Goal: Information Seeking & Learning: Learn about a topic

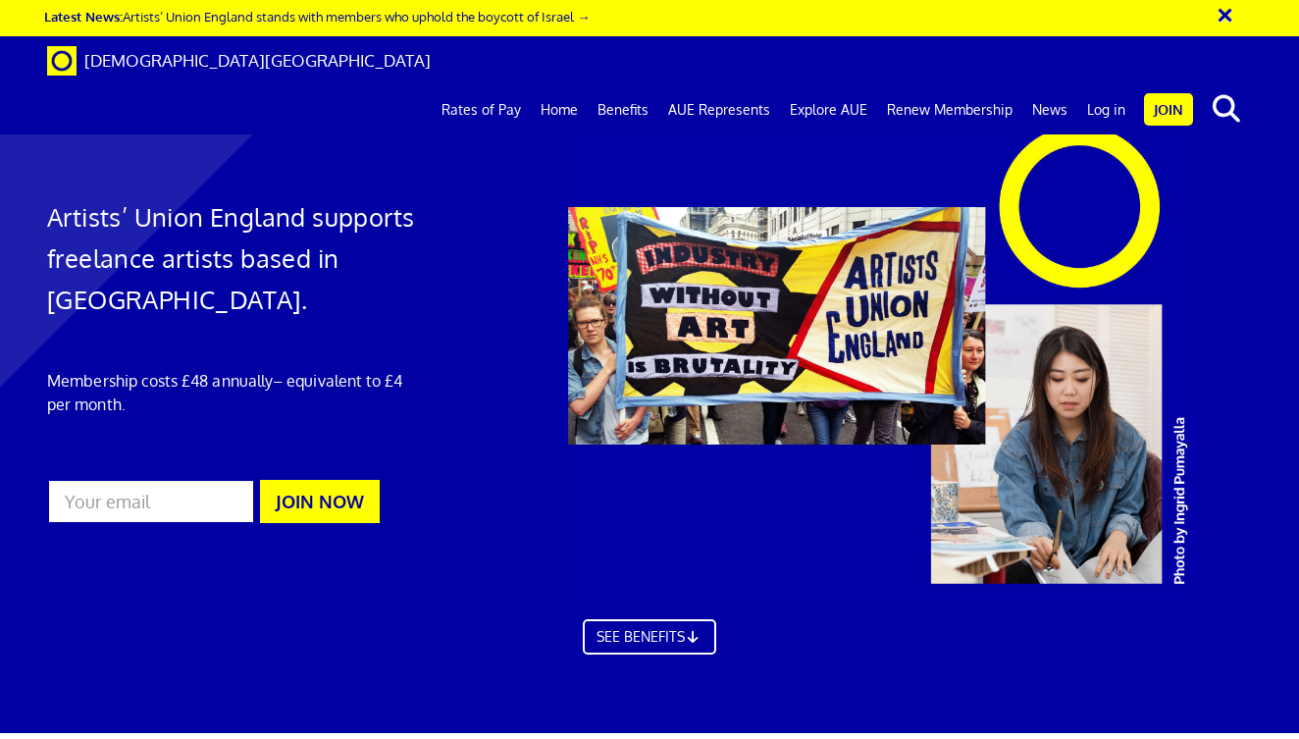
scroll to position [0, 6]
click at [190, 507] on input "email" at bounding box center [151, 501] width 208 height 45
type input "[EMAIL_ADDRESS][DOMAIN_NAME]"
click at [280, 502] on button "JOIN NOW" at bounding box center [320, 501] width 120 height 43
click at [1110, 85] on link "Log in" at bounding box center [1106, 109] width 58 height 49
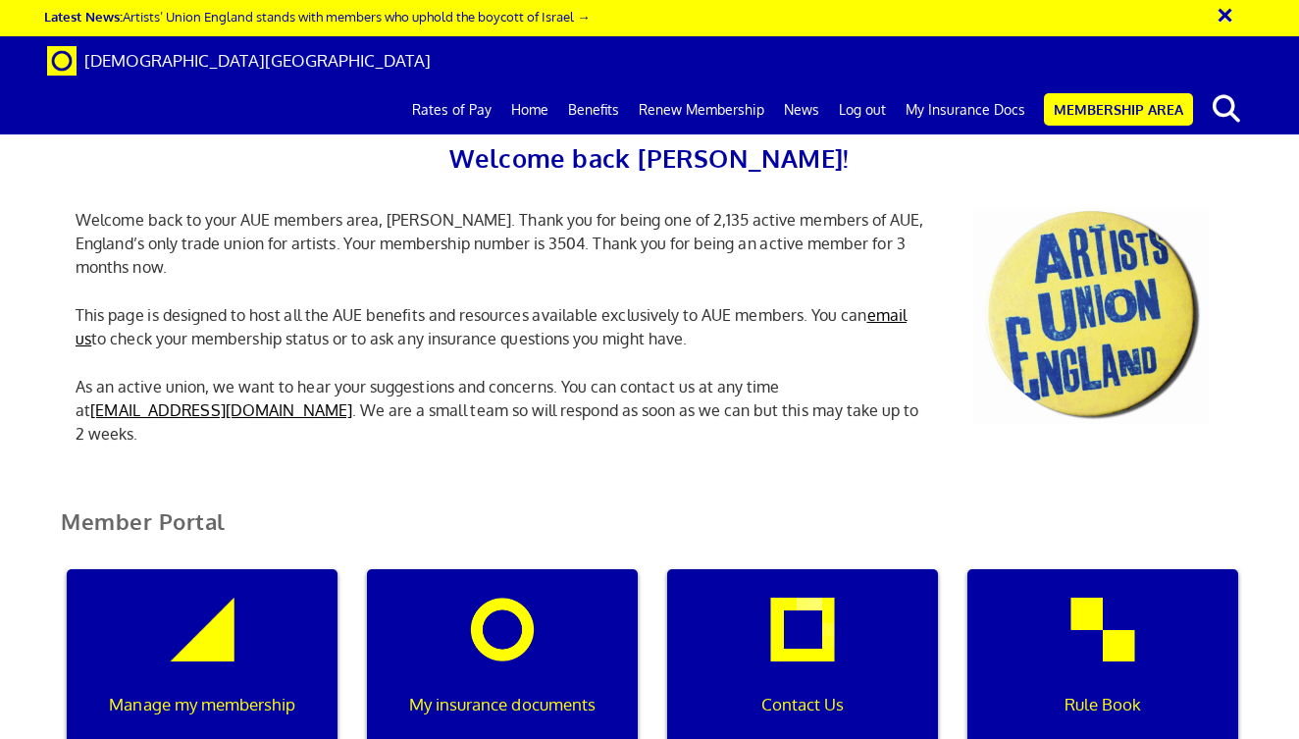
scroll to position [0, 6]
click at [943, 85] on link "My Insurance Docs" at bounding box center [965, 109] width 139 height 49
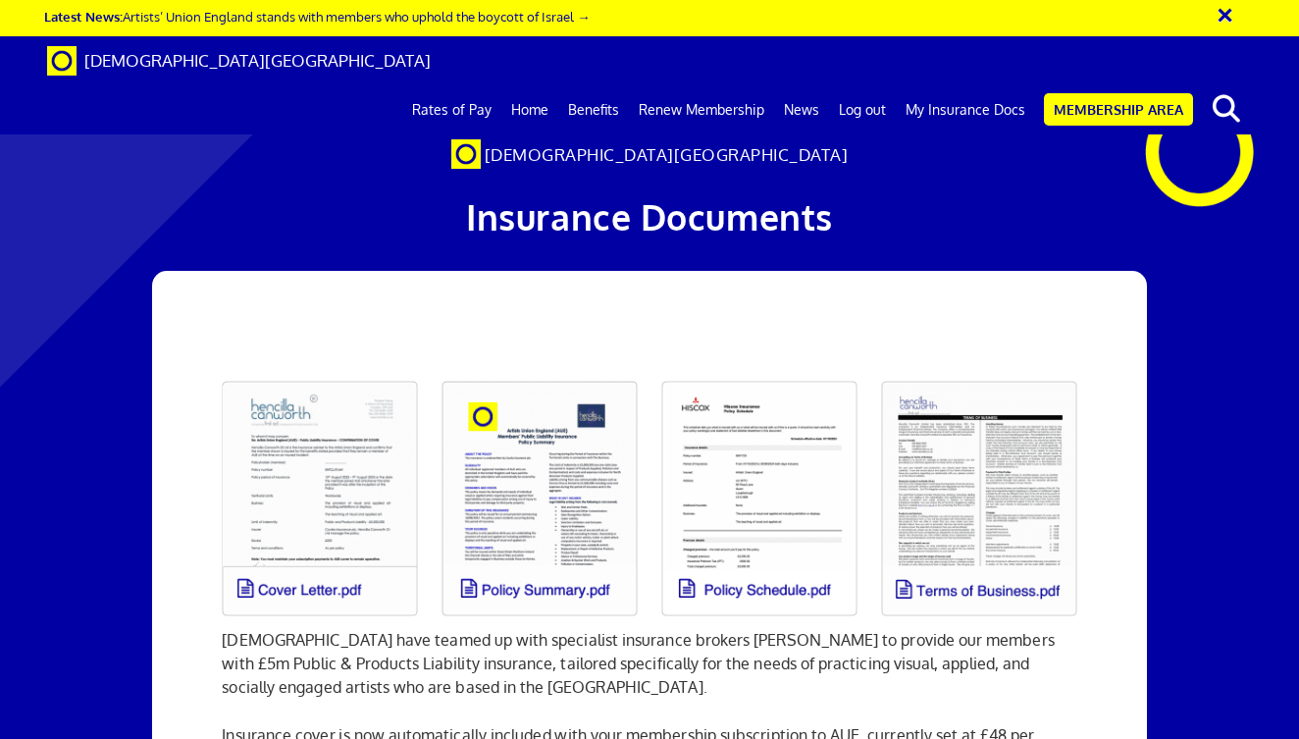
click at [344, 507] on link at bounding box center [320, 498] width 220 height 259
click at [955, 501] on link at bounding box center [979, 498] width 220 height 259
click at [761, 533] on link at bounding box center [759, 498] width 220 height 259
drag, startPoint x: 717, startPoint y: 563, endPoint x: 447, endPoint y: 569, distance: 269.8
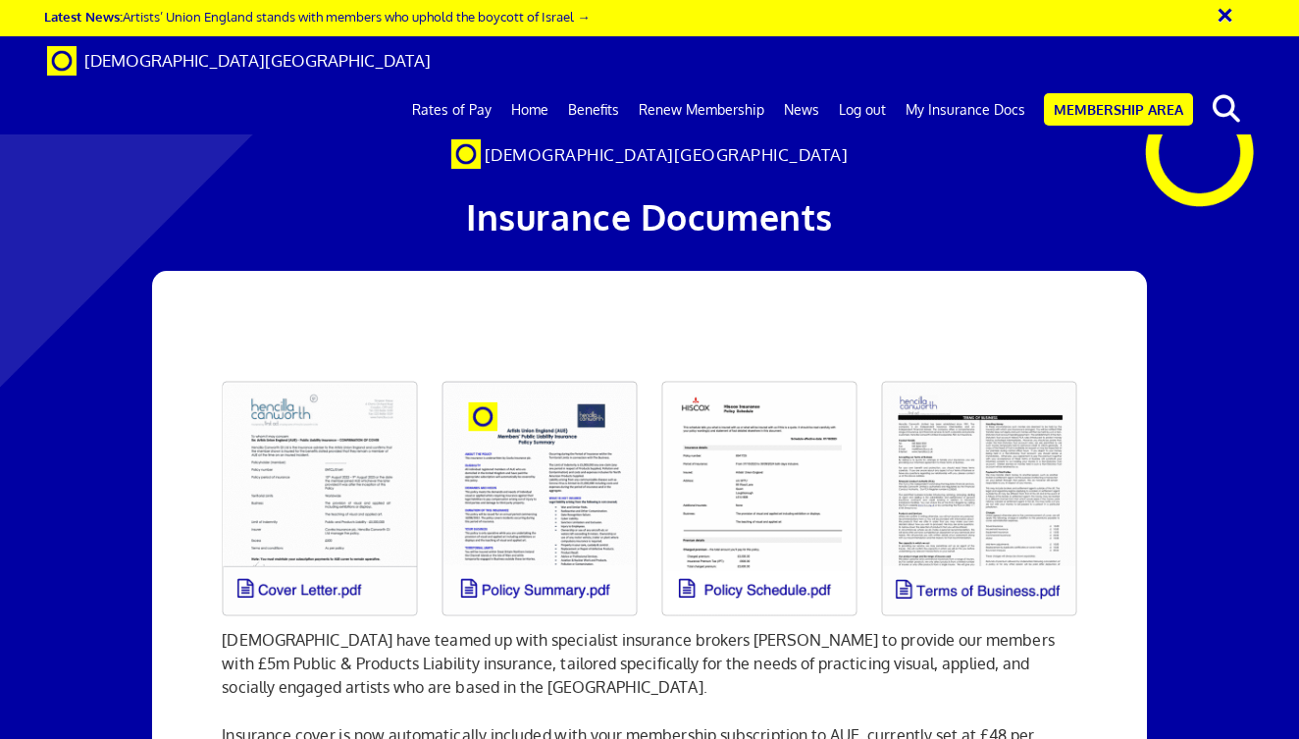
copy p "Got a Question? Email us at info@artistsunionengland.org.uk"
click at [1219, 20] on button "×" at bounding box center [1237, 12] width 49 height 32
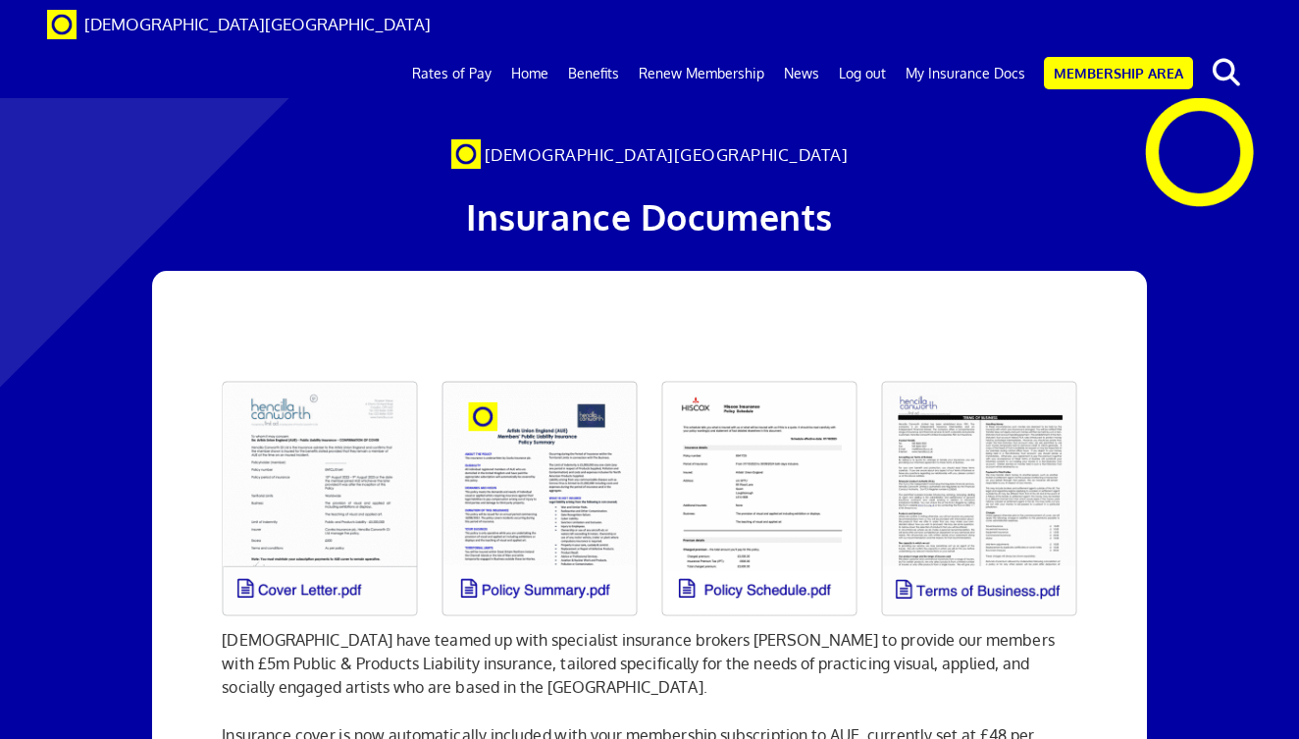
click at [742, 49] on link "Renew Membership" at bounding box center [701, 73] width 145 height 49
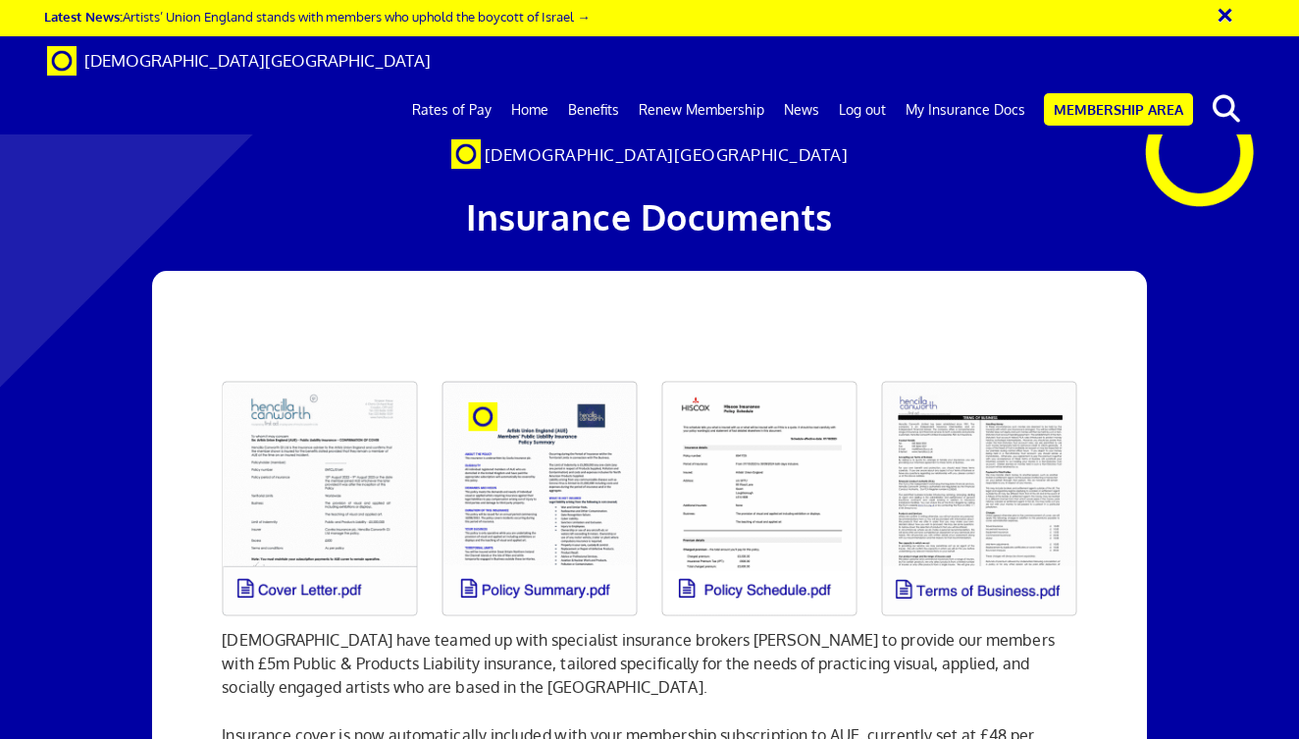
scroll to position [3051, 0]
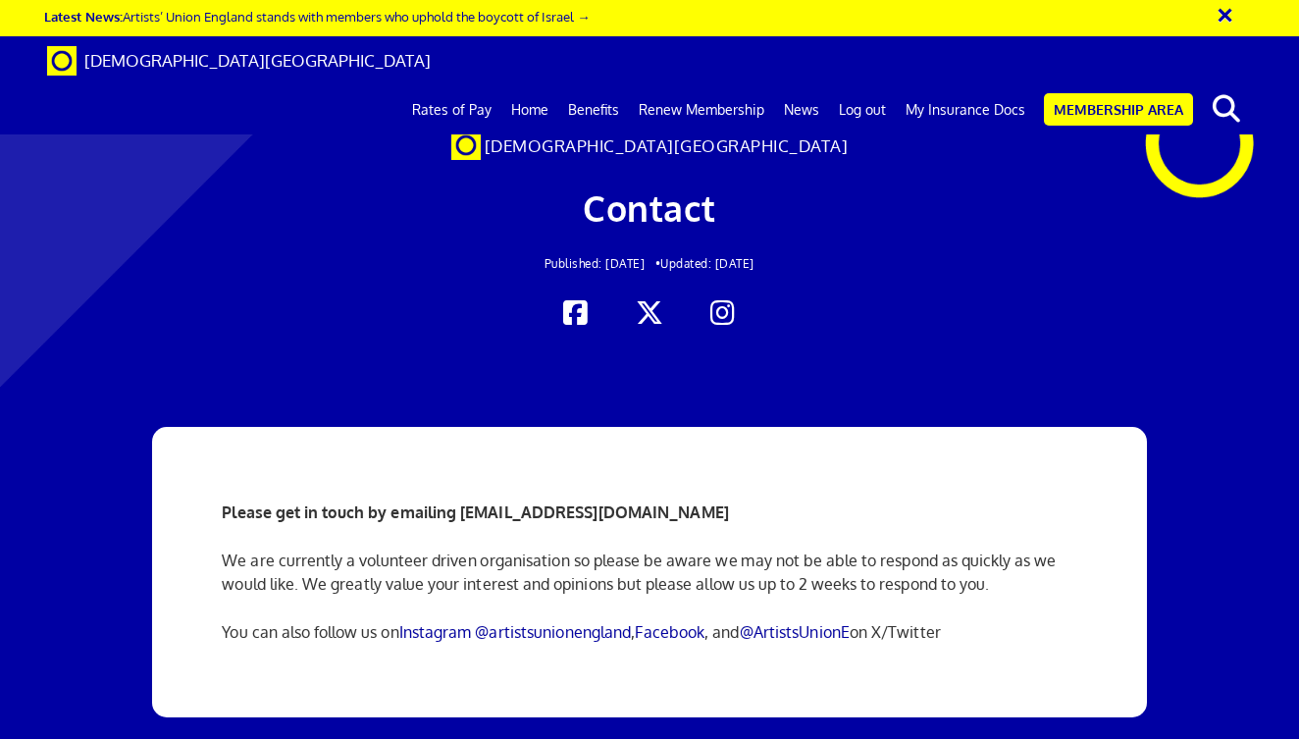
scroll to position [0, 6]
drag, startPoint x: 712, startPoint y: 509, endPoint x: 453, endPoint y: 512, distance: 259.0
click at [453, 512] on p "Please get in touch by emailing [EMAIL_ADDRESS][DOMAIN_NAME]" at bounding box center [649, 512] width 854 height 24
copy strong "[EMAIL_ADDRESS][DOMAIN_NAME]"
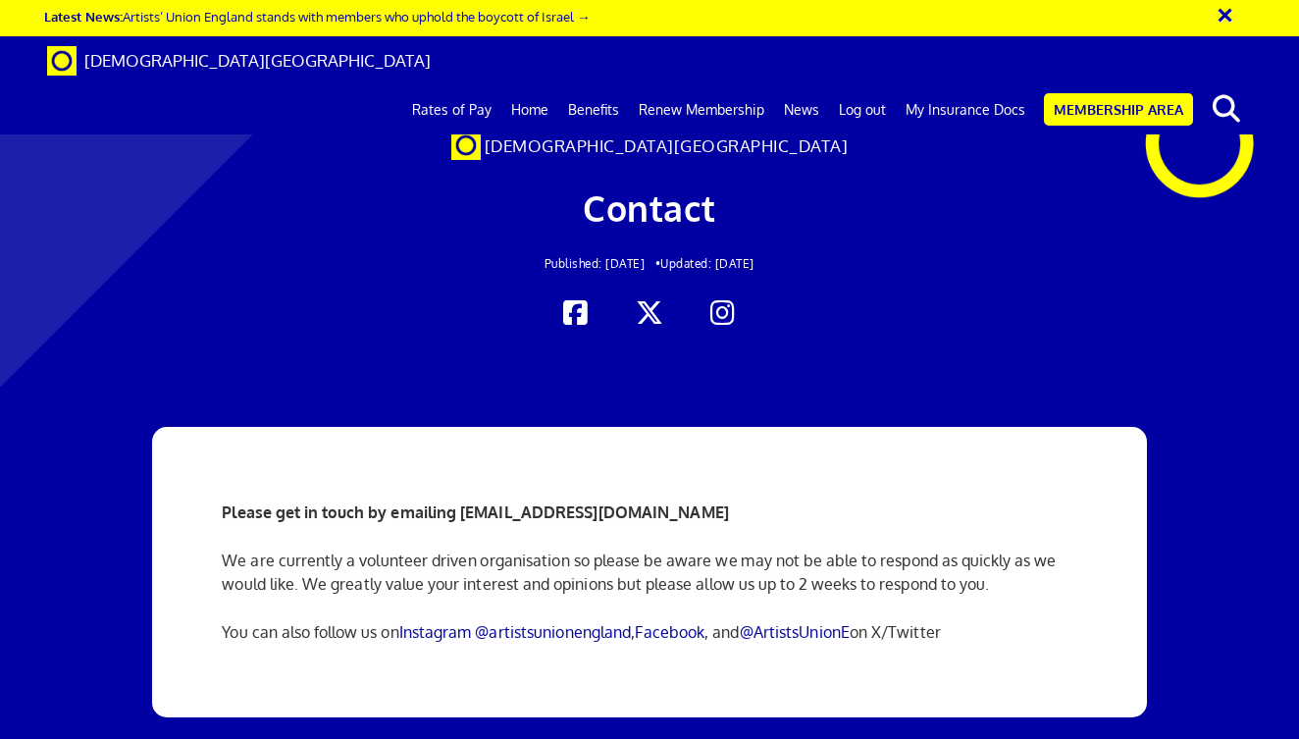
click at [961, 85] on link "My Insurance Docs" at bounding box center [965, 109] width 139 height 49
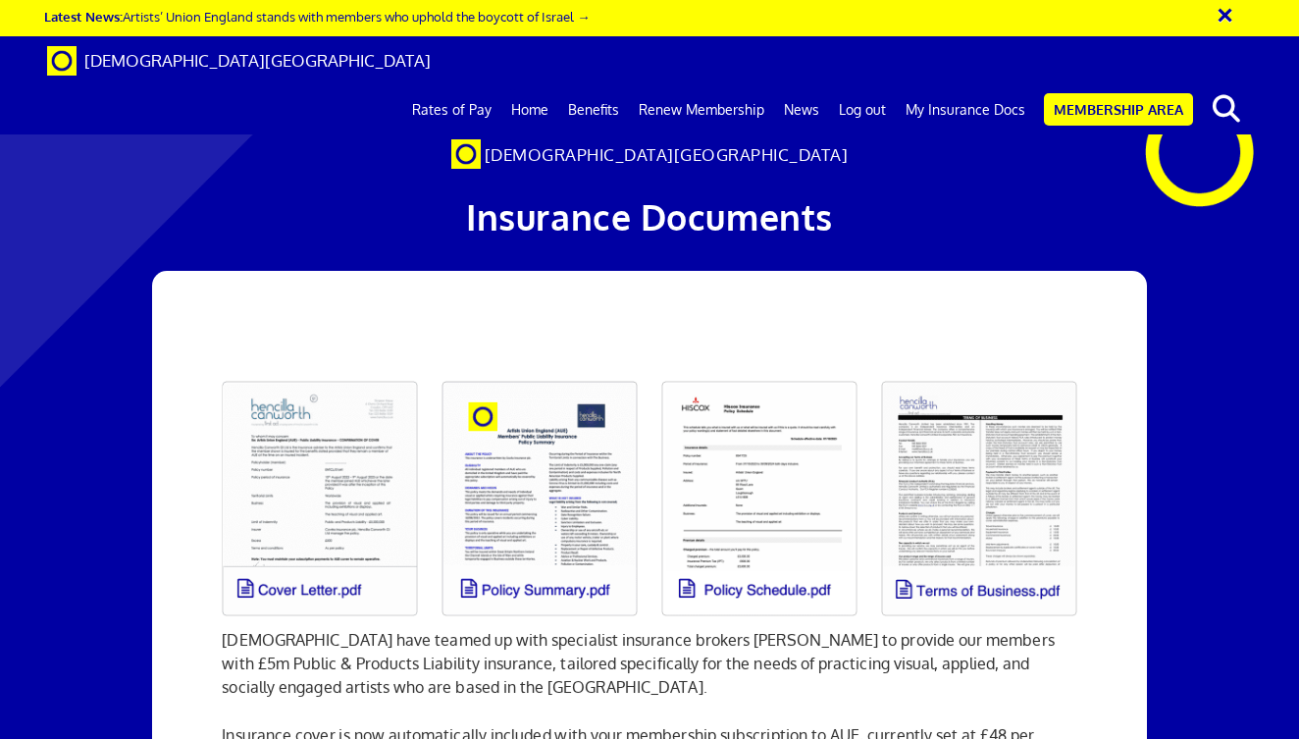
scroll to position [0, 6]
click at [337, 509] on link at bounding box center [320, 498] width 220 height 259
click at [732, 475] on link at bounding box center [759, 498] width 220 height 259
click at [357, 480] on link at bounding box center [320, 498] width 220 height 259
click at [353, 498] on link at bounding box center [320, 498] width 220 height 259
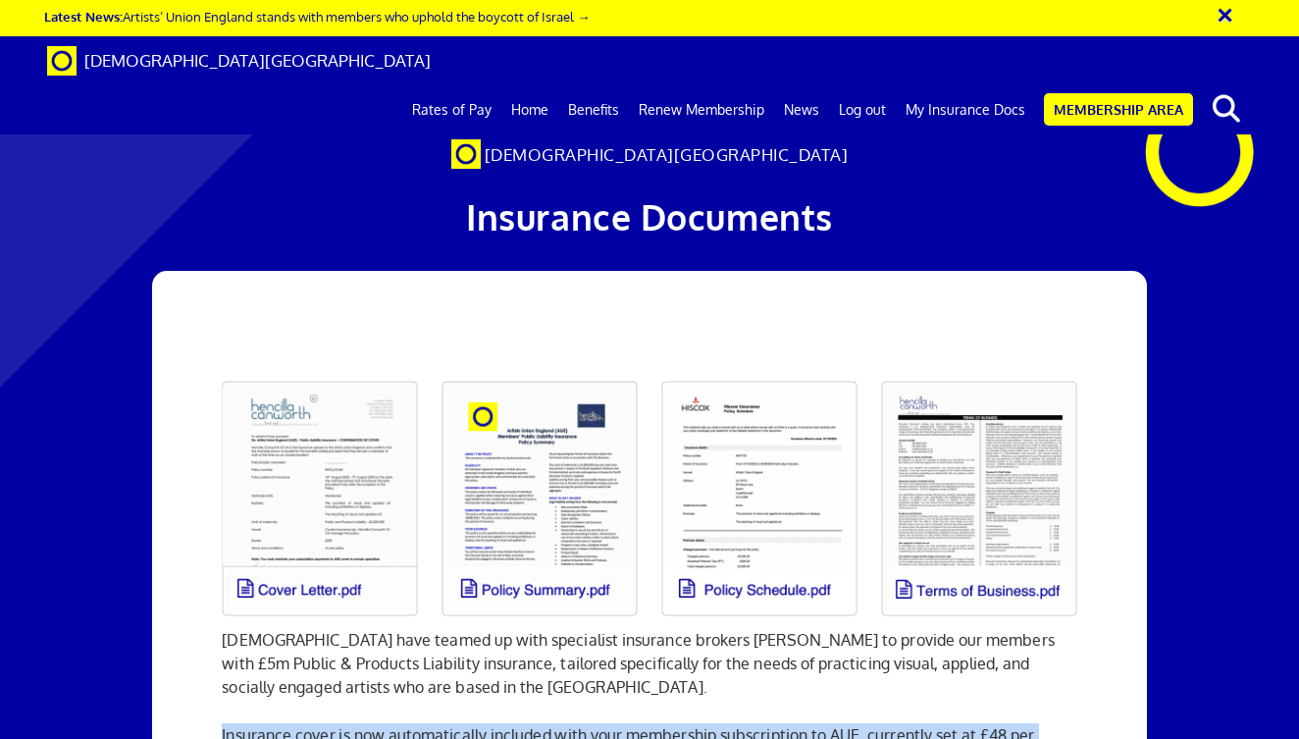
drag, startPoint x: 332, startPoint y: 498, endPoint x: 212, endPoint y: 466, distance: 124.0
copy p "Insurance cover is now automatically included with your membership subscription…"
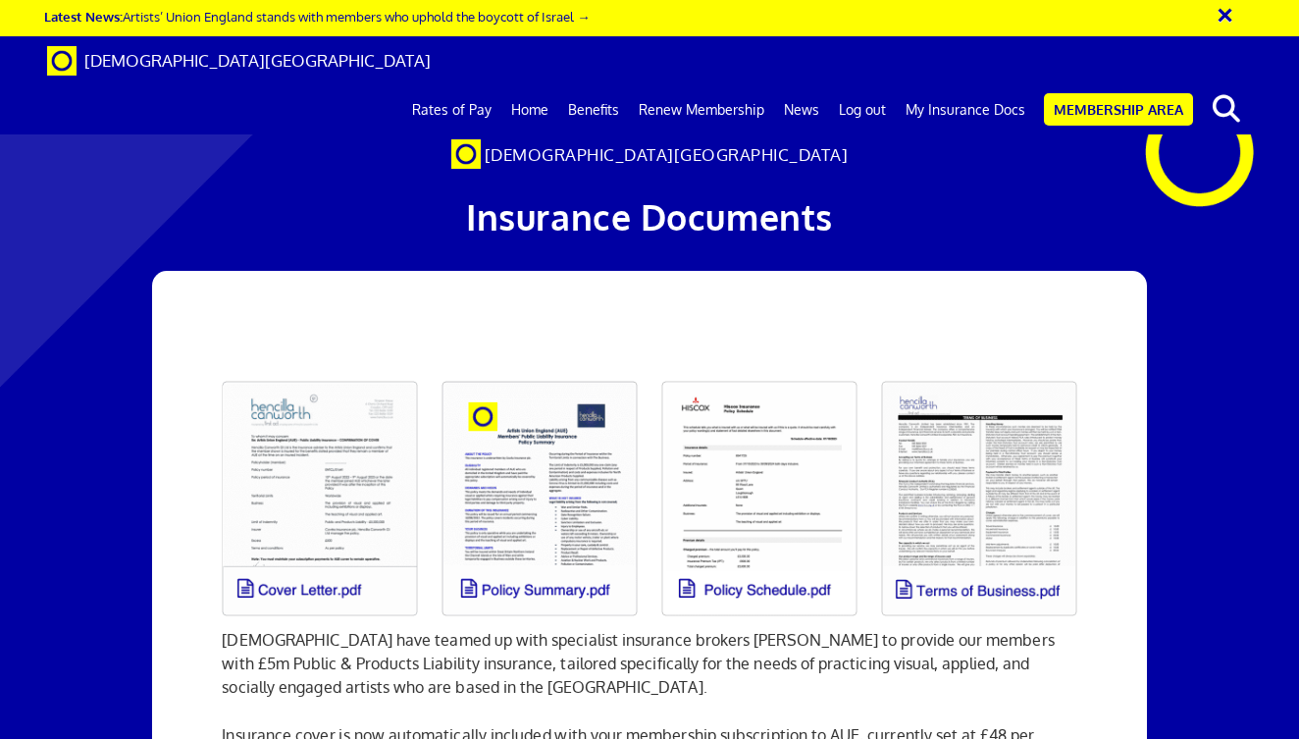
drag, startPoint x: 990, startPoint y: 509, endPoint x: 268, endPoint y: 438, distance: 725.6
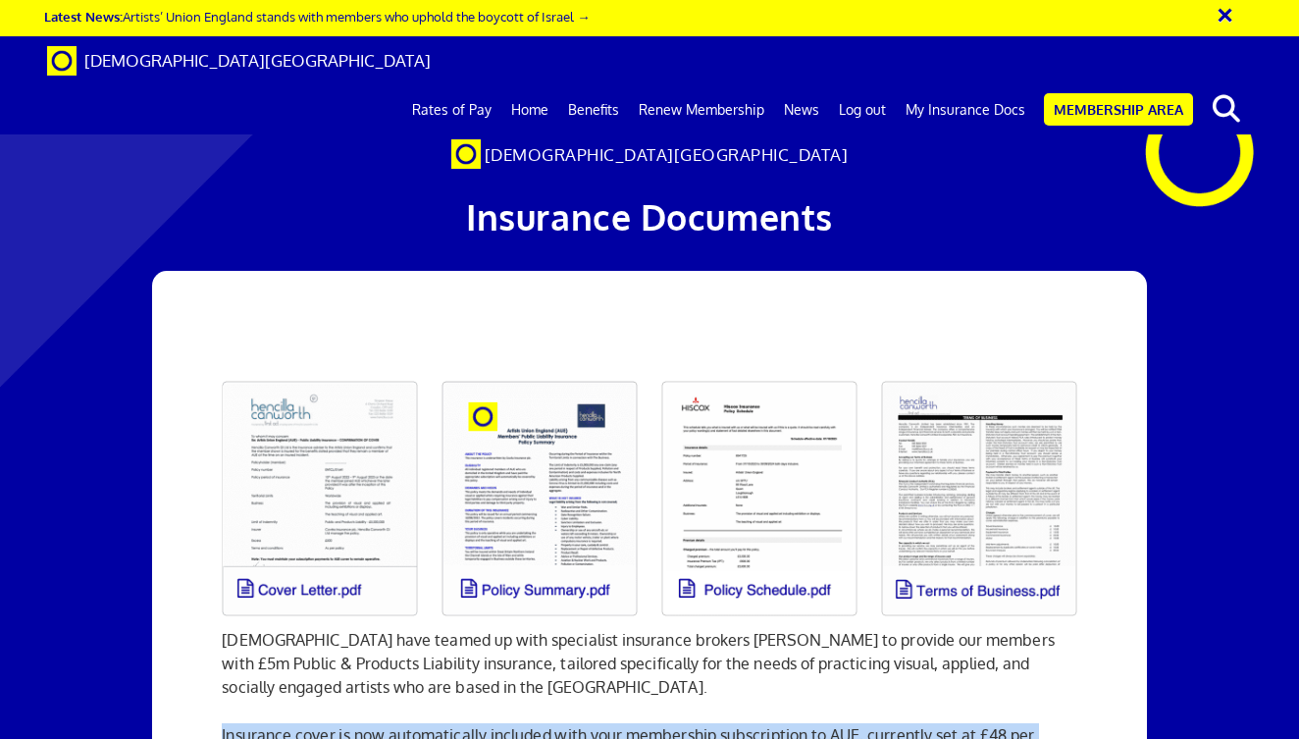
drag, startPoint x: 220, startPoint y: 401, endPoint x: 1027, endPoint y: 527, distance: 817.1
copy div "Insurance cover is now automatically included with your membership subscription…"
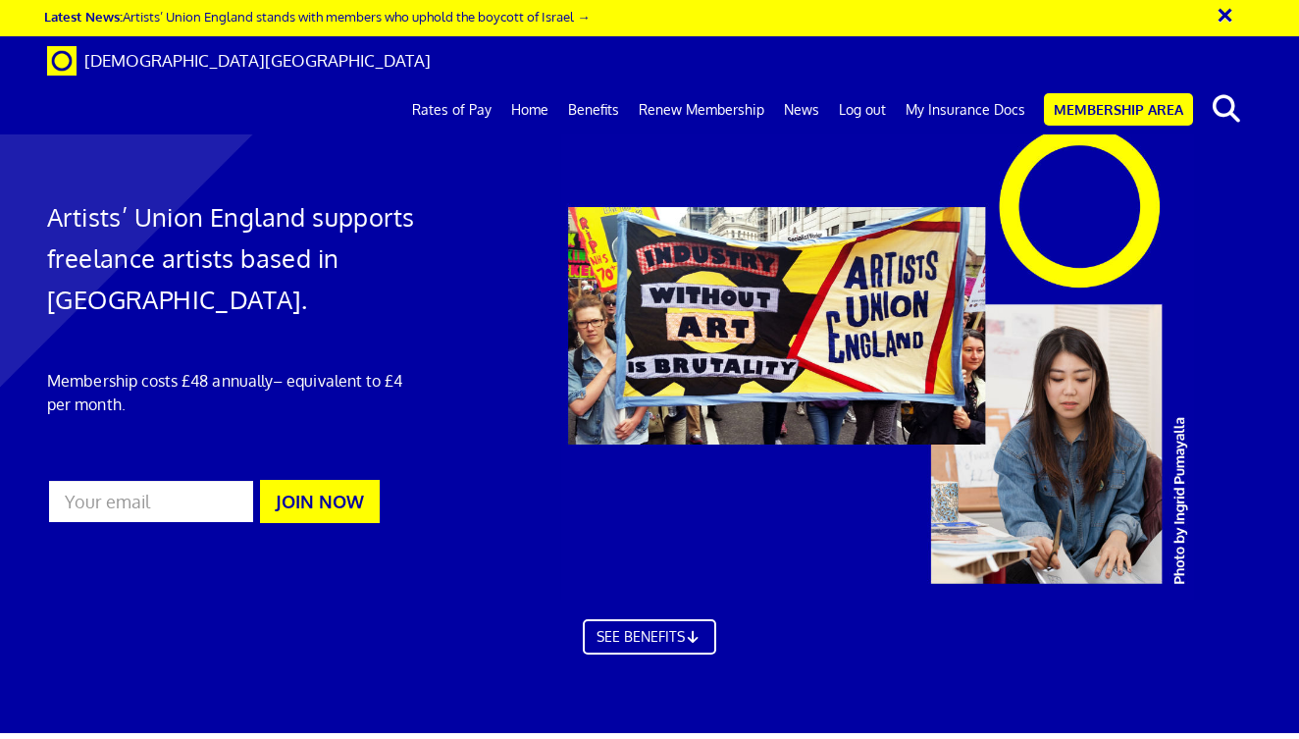
scroll to position [0, 6]
click at [959, 85] on link "My Insurance Docs" at bounding box center [965, 109] width 139 height 49
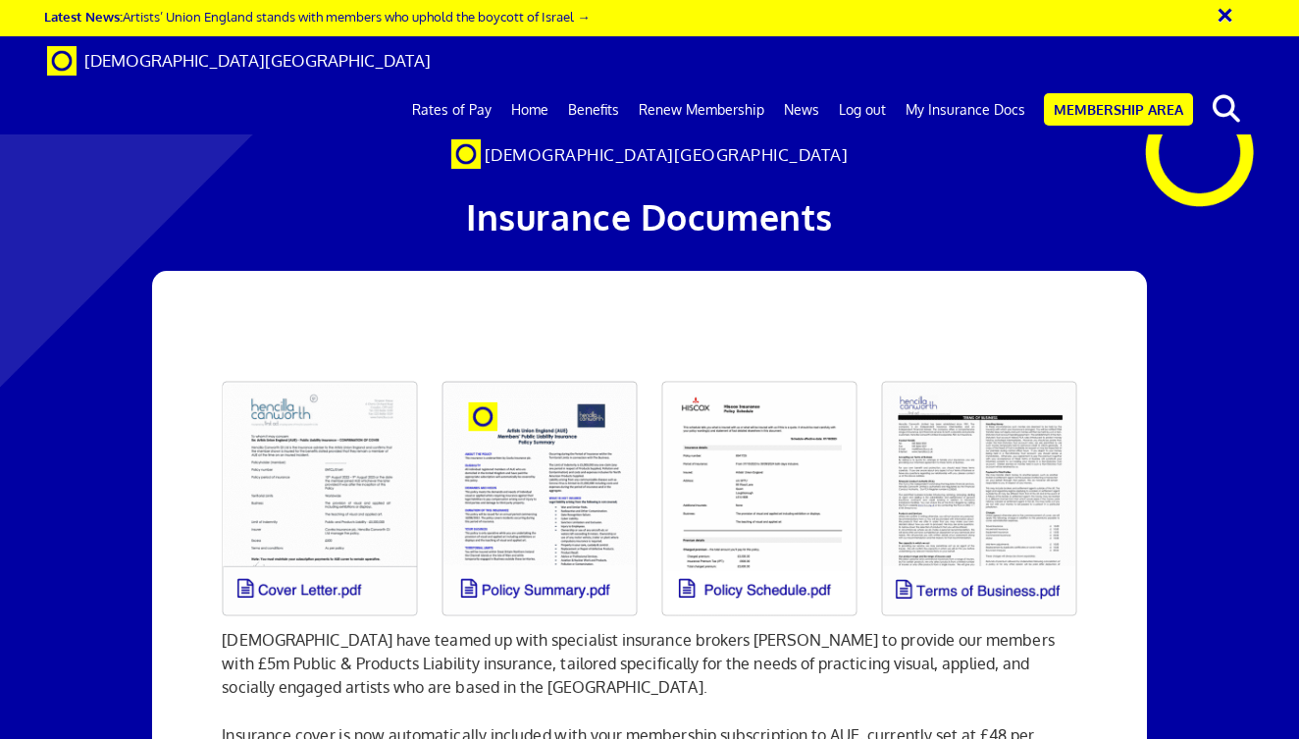
scroll to position [0, 6]
click at [366, 514] on link at bounding box center [320, 498] width 220 height 259
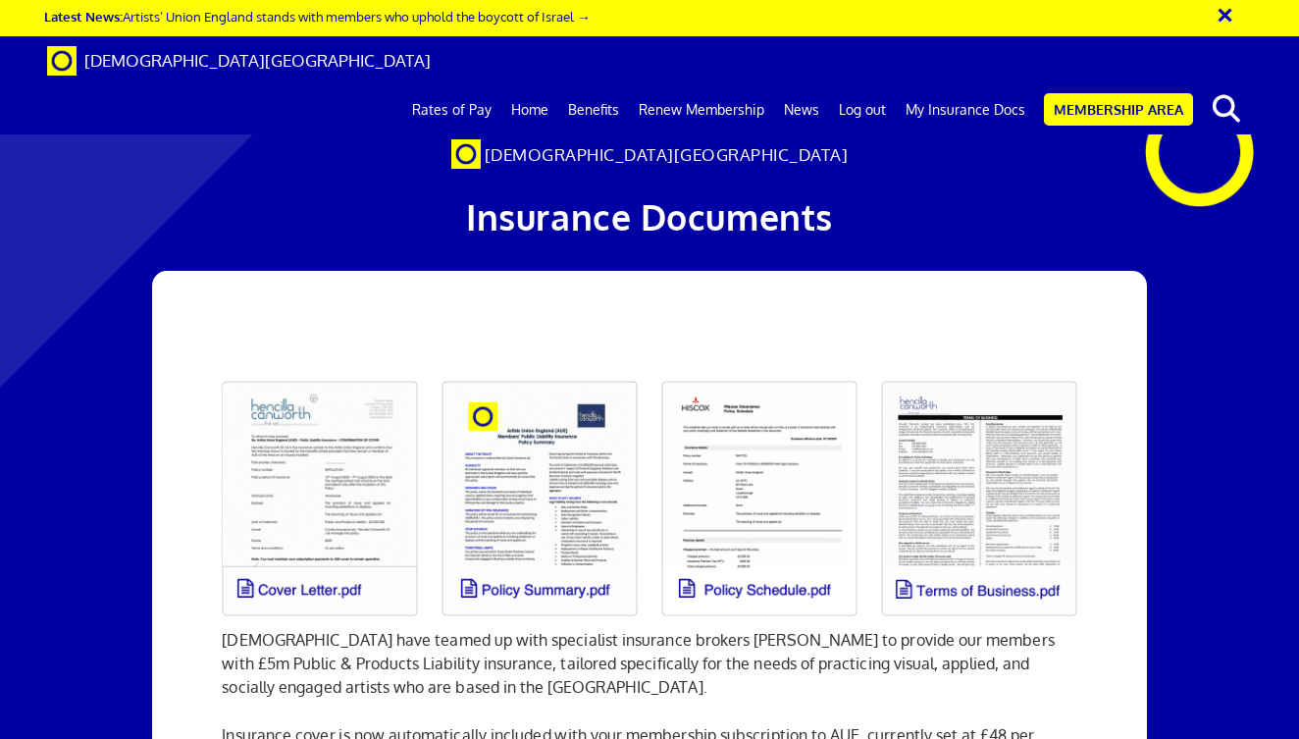
click at [802, 0] on div "× Latest News: Artists’ Union England stands with members who uphold the boycot…" at bounding box center [649, 18] width 1299 height 36
